Goal: Answer question/provide support

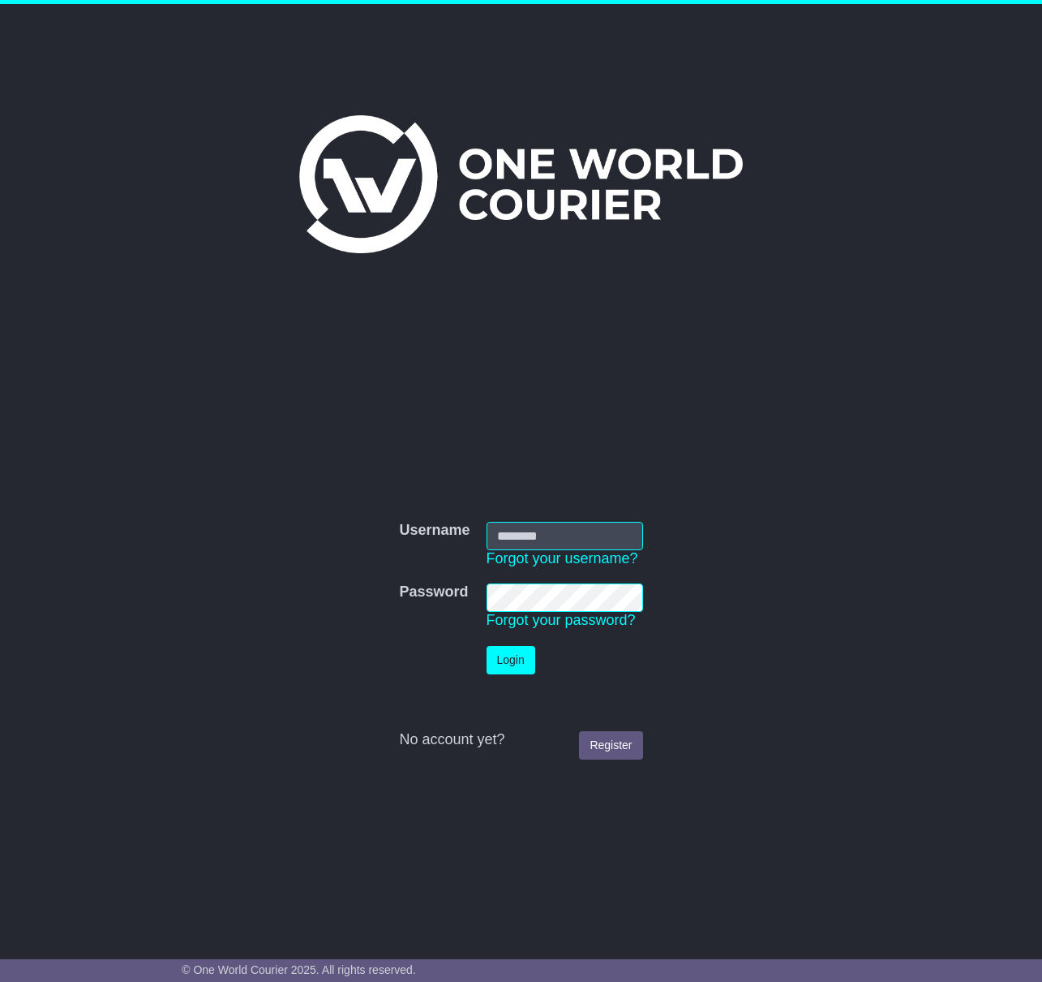
type input "**********"
click at [511, 657] on button "Login" at bounding box center [511, 660] width 49 height 28
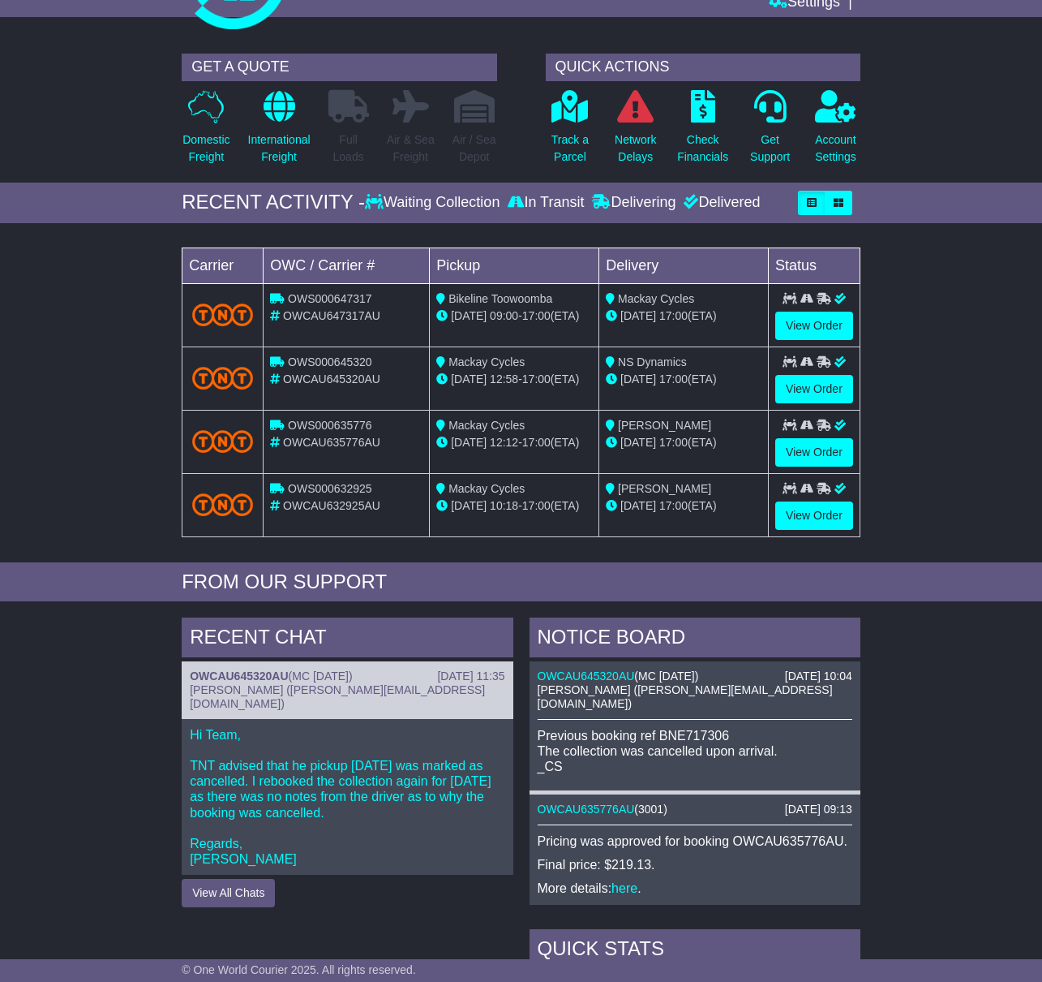
scroll to position [95, 0]
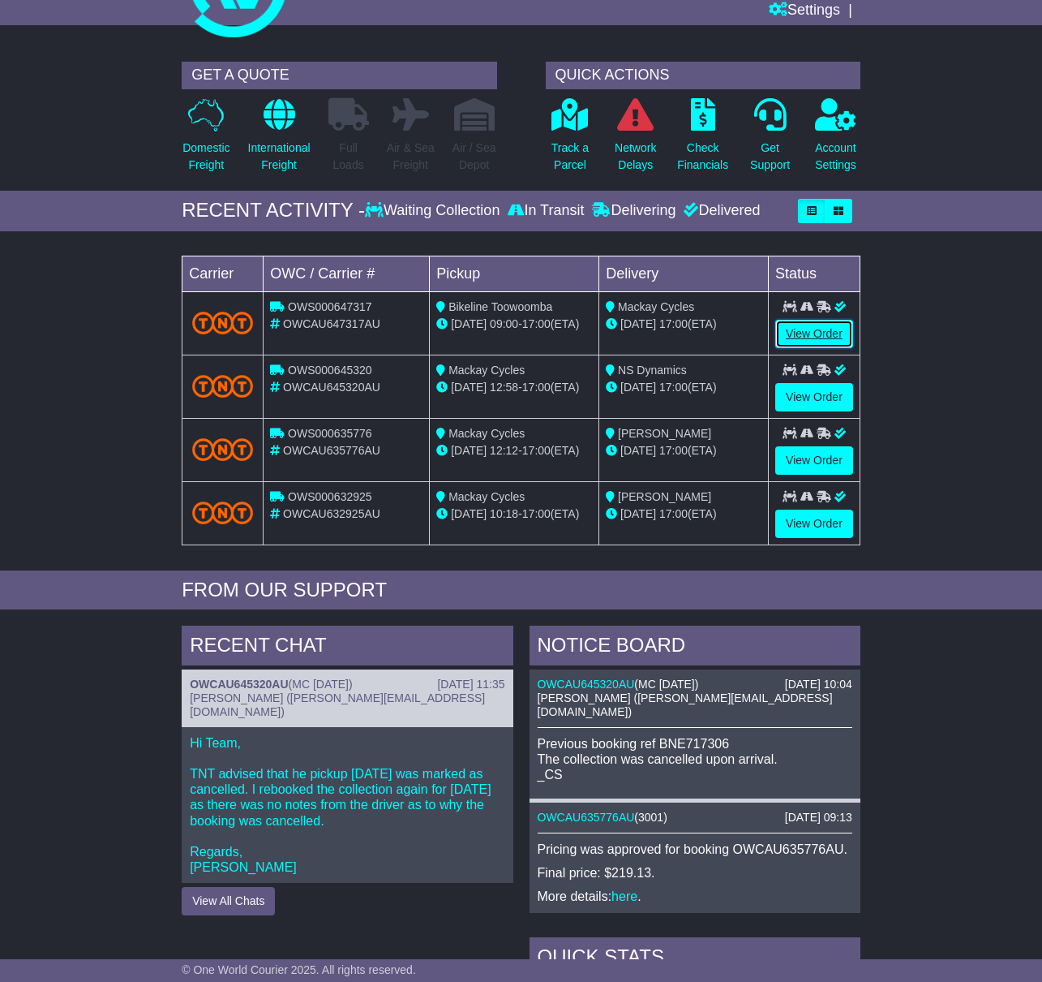
click at [815, 332] on link "View Order" at bounding box center [815, 334] width 78 height 28
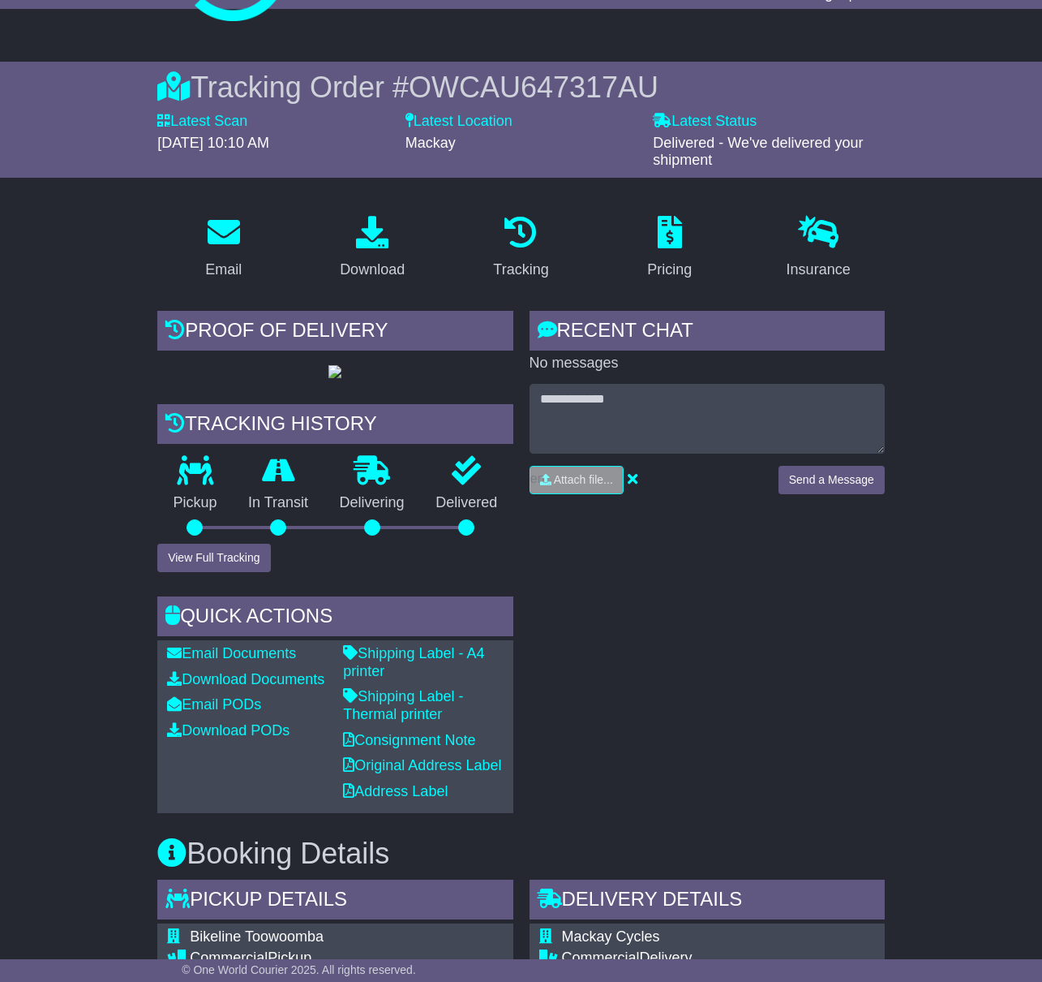
scroll to position [107, 0]
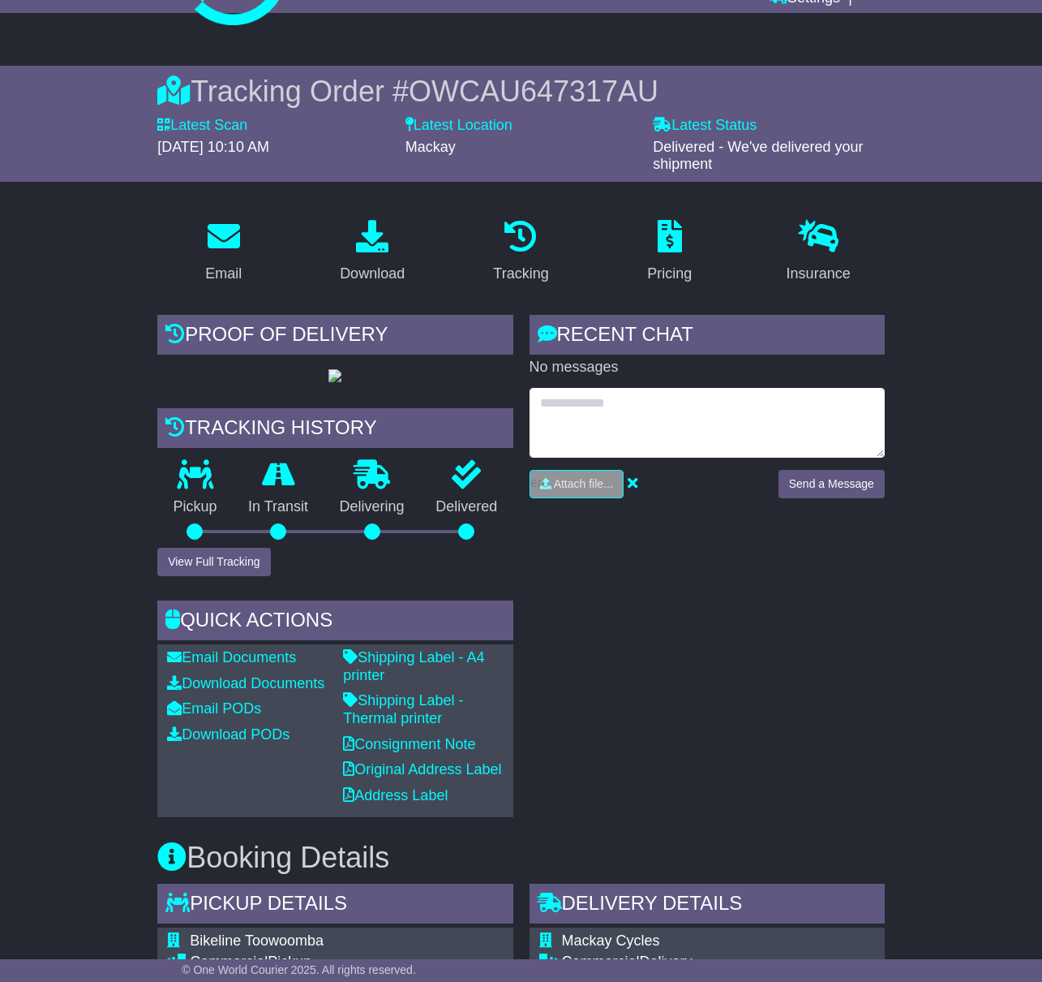
click at [628, 404] on textarea at bounding box center [707, 423] width 355 height 70
type textarea "**********"
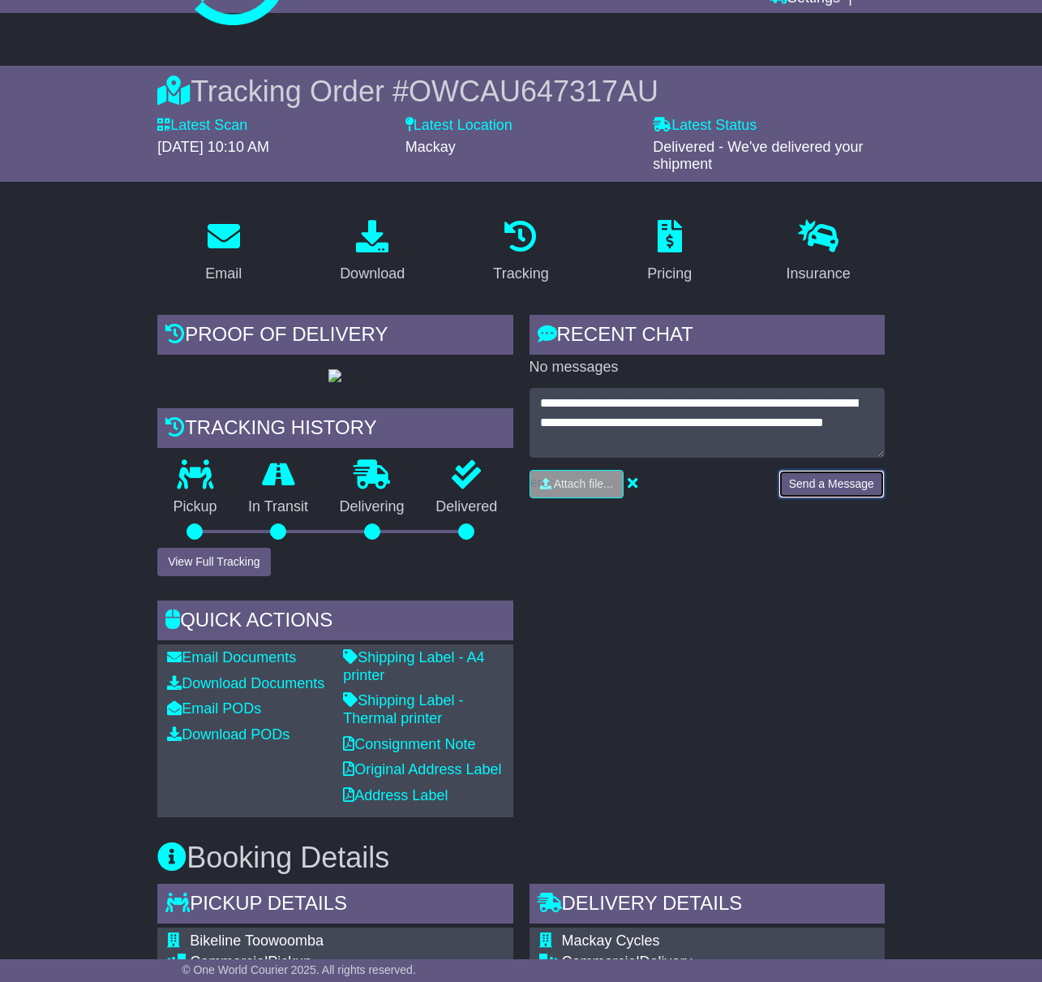
click at [853, 483] on button "Send a Message" at bounding box center [832, 484] width 106 height 28
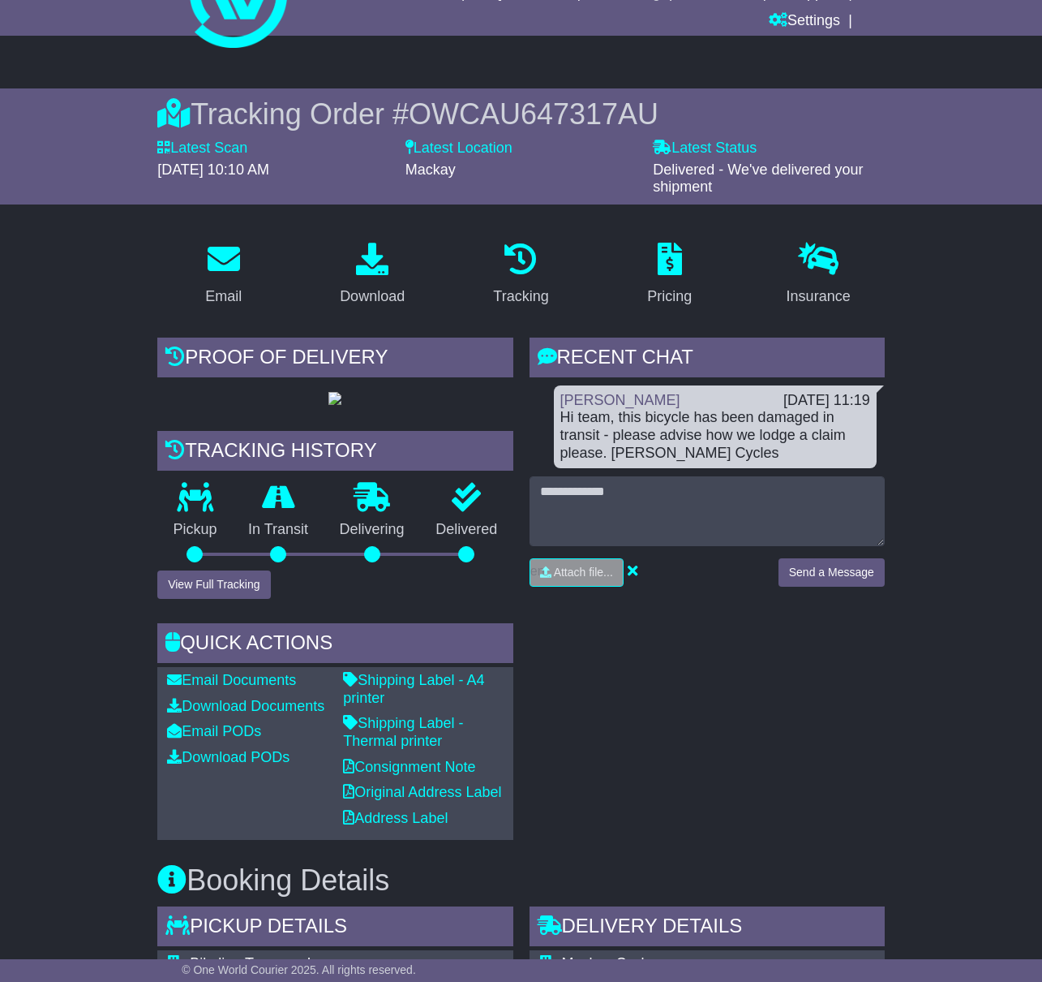
scroll to position [0, 0]
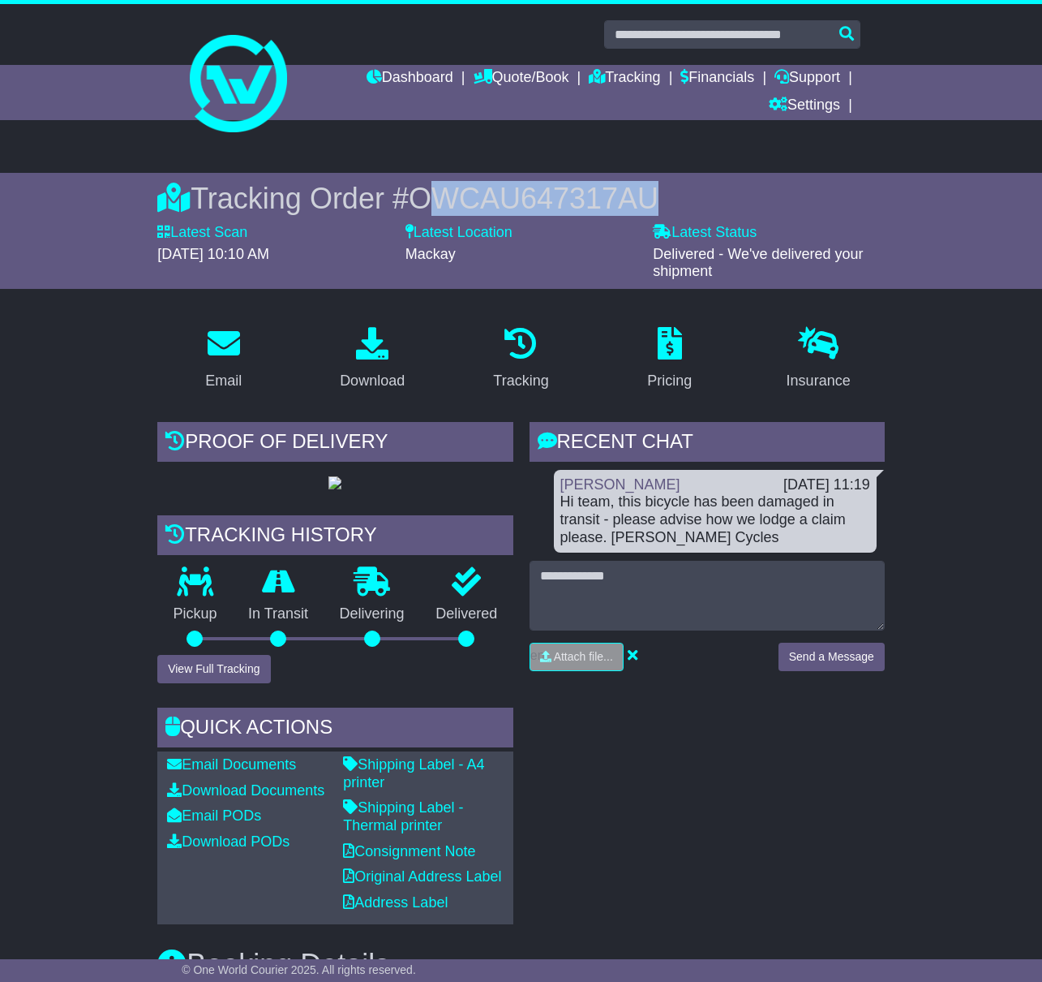
drag, startPoint x: 630, startPoint y: 188, endPoint x: 423, endPoint y: 183, distance: 206.1
click at [418, 192] on span "OWCAU647317AU" at bounding box center [534, 198] width 250 height 33
copy span "OWCAU647317AU"
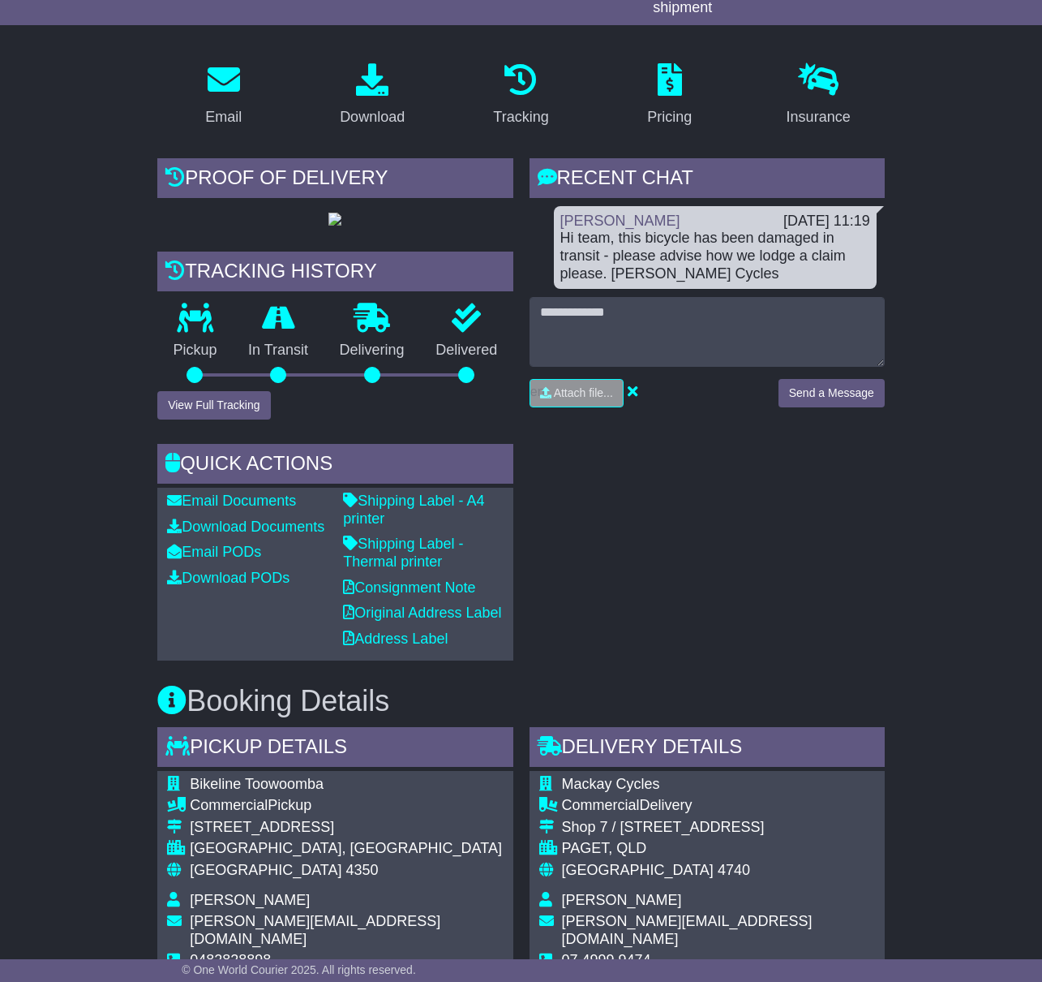
scroll to position [269, 0]
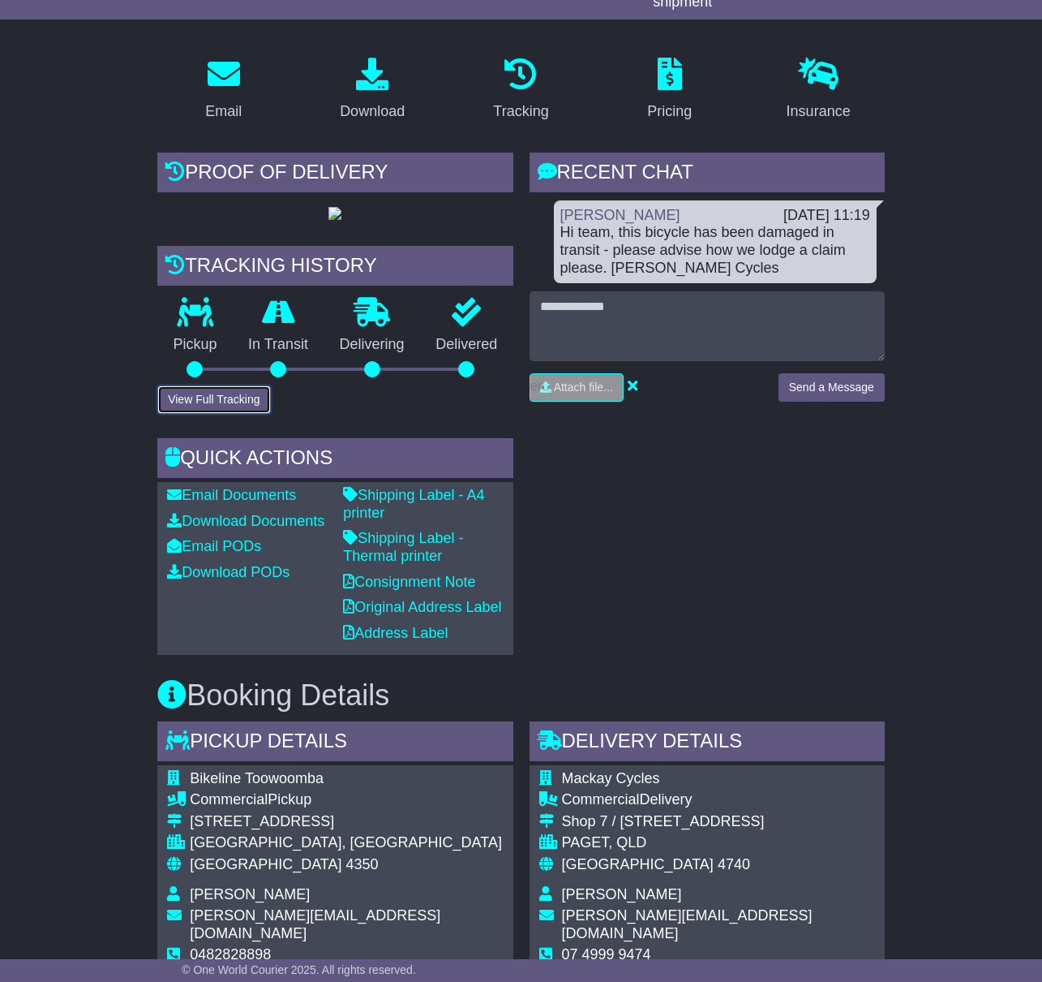
click at [230, 401] on button "View Full Tracking" at bounding box center [213, 399] width 113 height 28
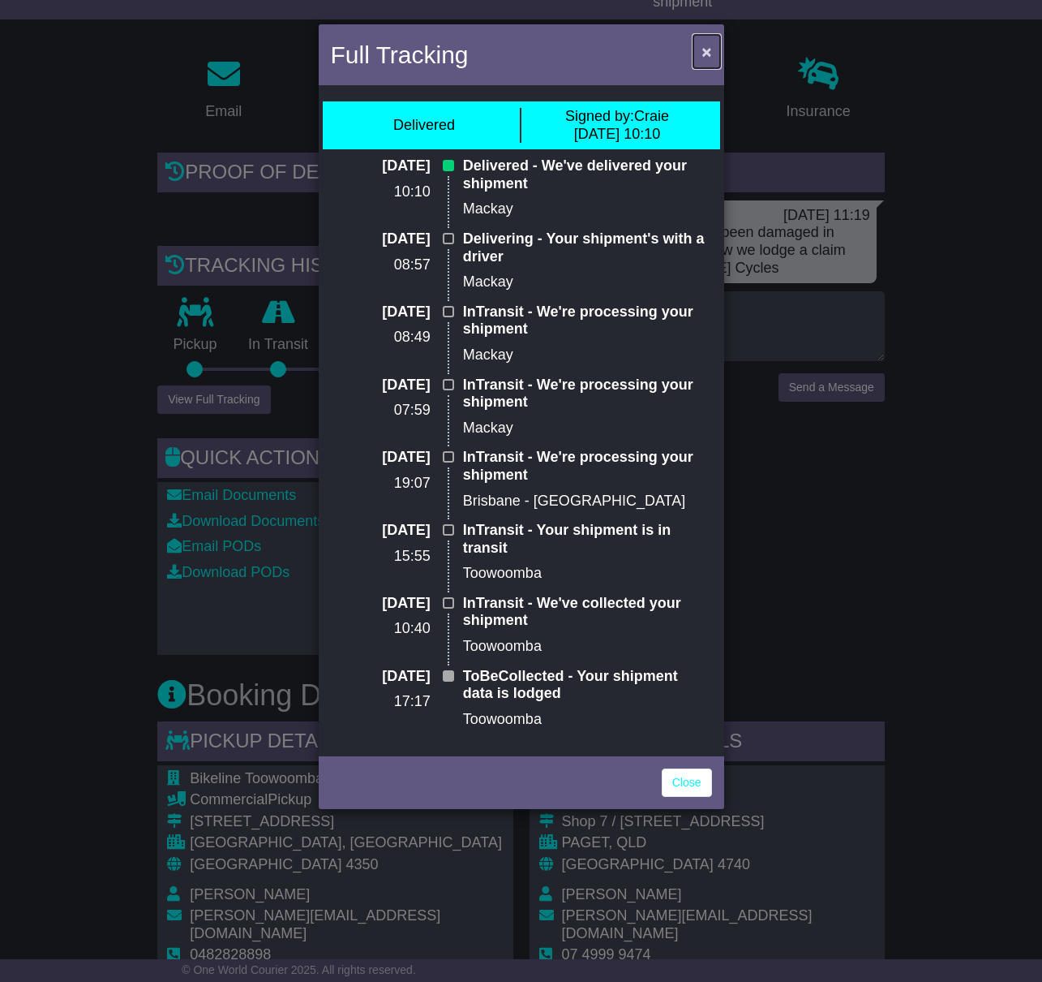
click at [707, 50] on span "×" at bounding box center [707, 51] width 10 height 19
